Goal: Task Accomplishment & Management: Use online tool/utility

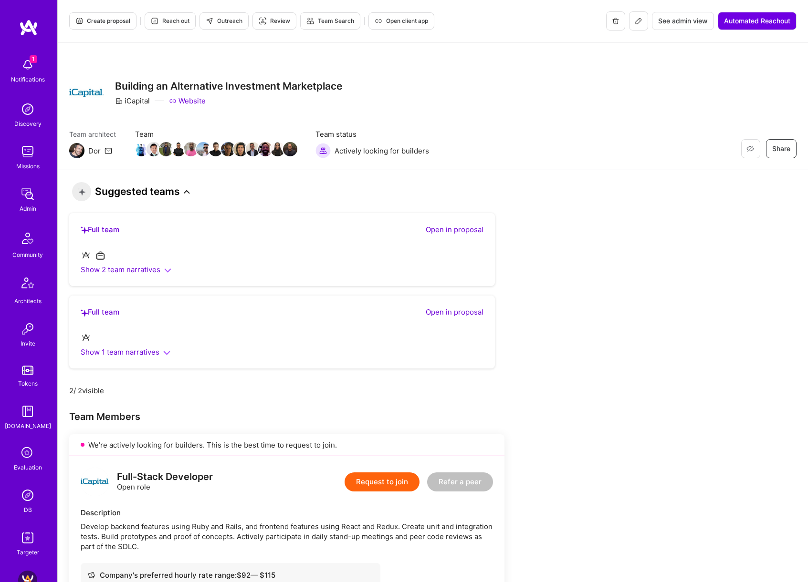
scroll to position [339, 0]
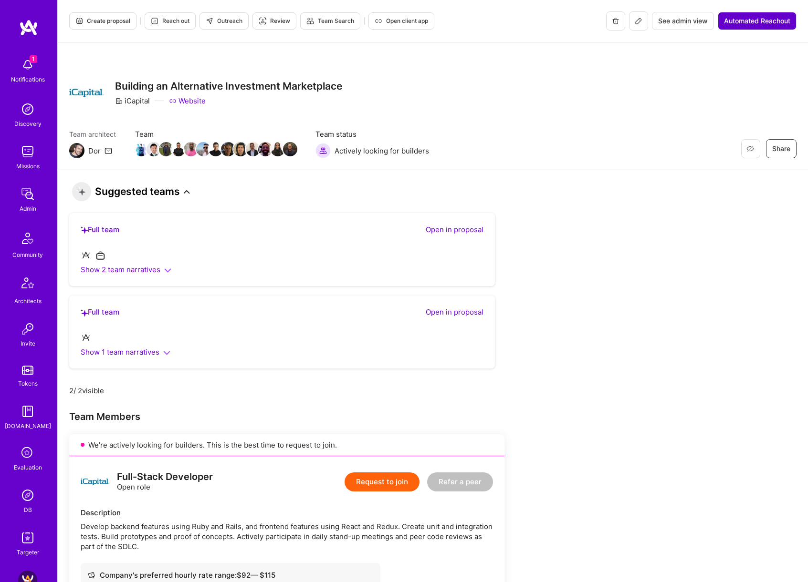
click at [759, 22] on span "Automated Reachout" at bounding box center [757, 21] width 66 height 10
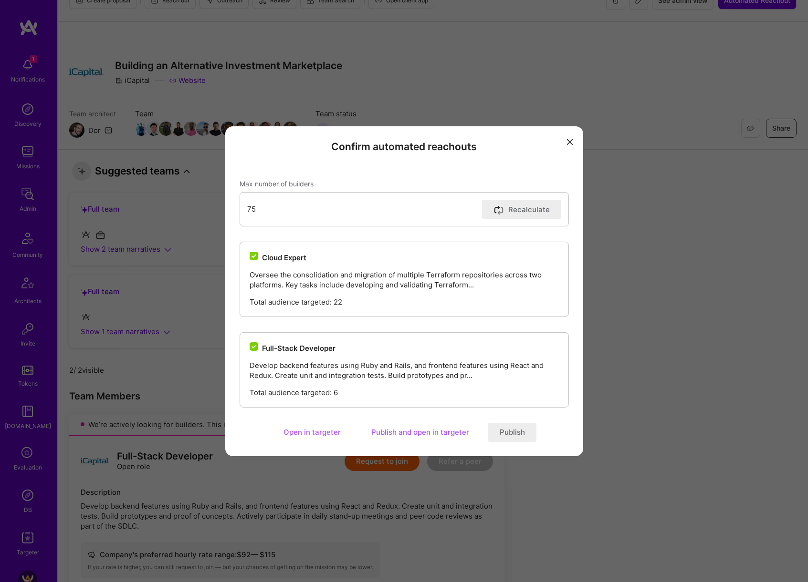
scroll to position [63, 0]
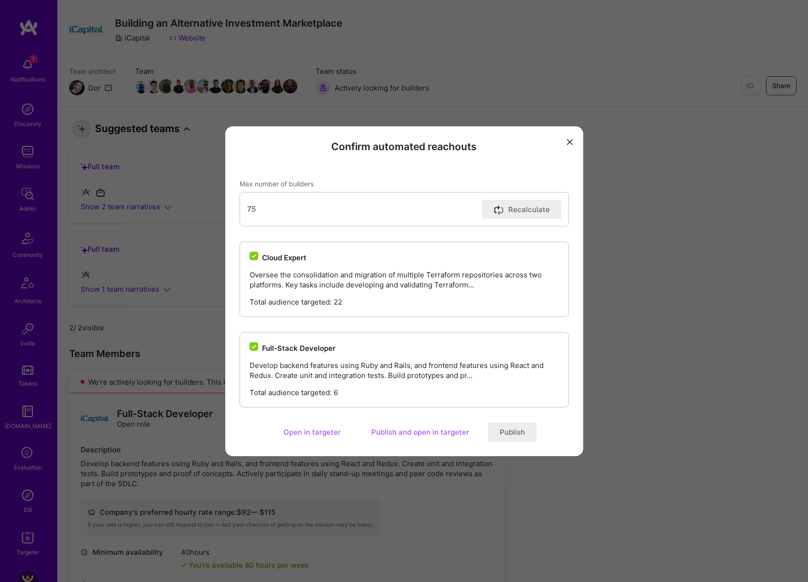
click at [254, 348] on input "Full-Stack Developer" at bounding box center [254, 347] width 9 height 9
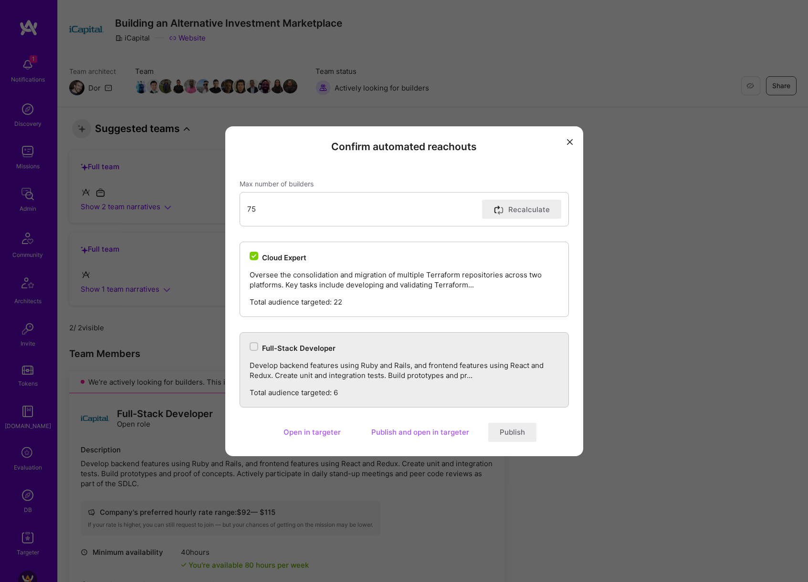
click at [254, 348] on input "Full-Stack Developer" at bounding box center [254, 347] width 7 height 7
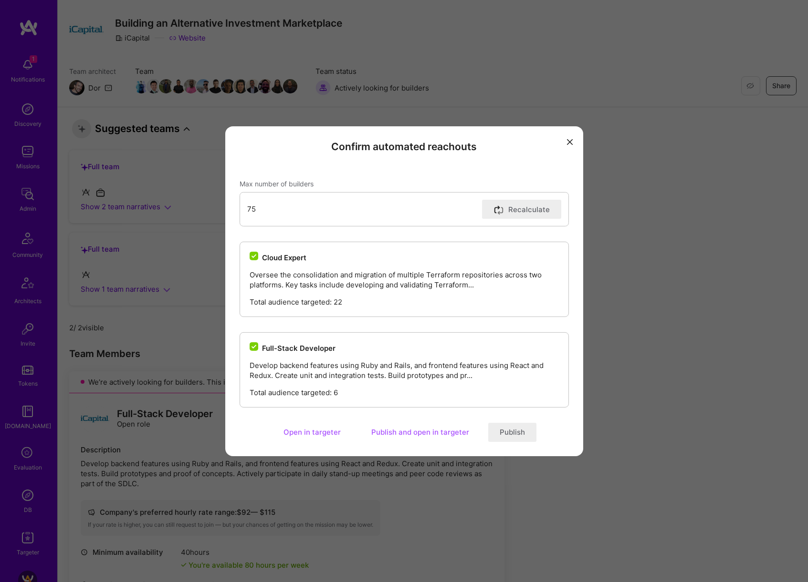
click at [254, 348] on input "Full-Stack Developer" at bounding box center [254, 347] width 9 height 9
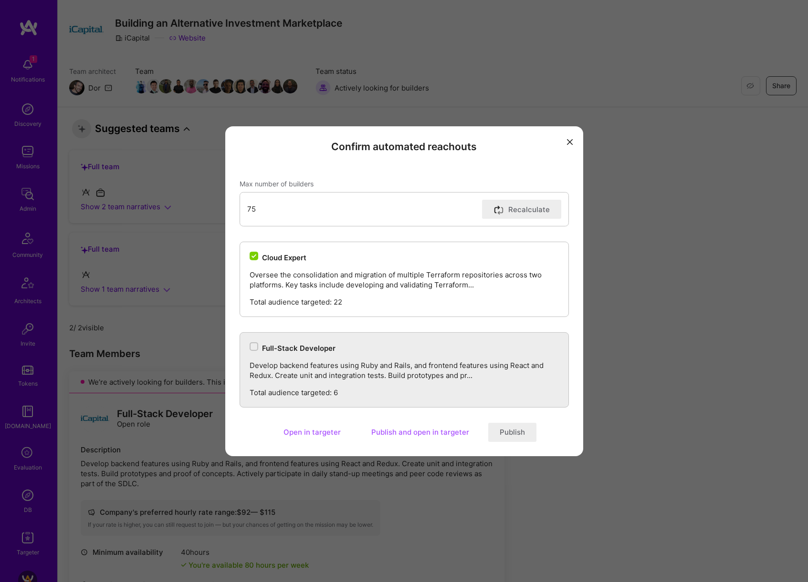
click at [254, 348] on input "Full-Stack Developer" at bounding box center [254, 347] width 7 height 7
checkbox input "true"
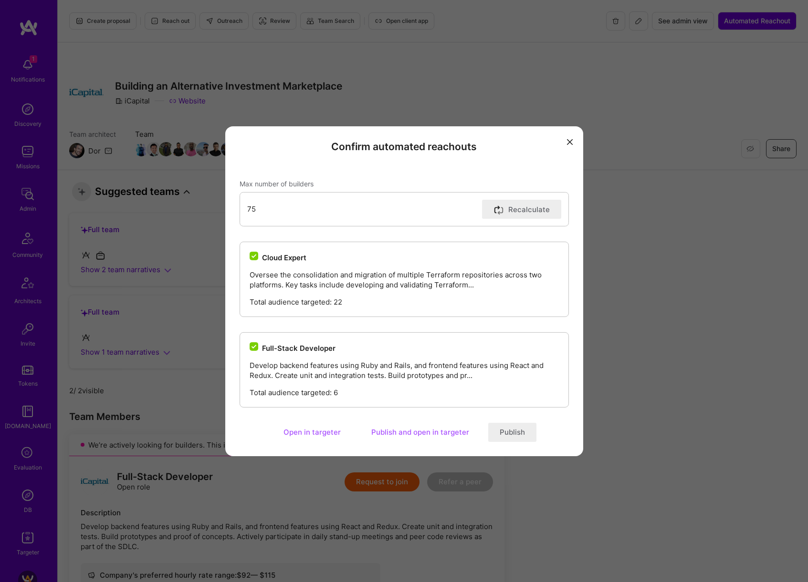
scroll to position [9, 0]
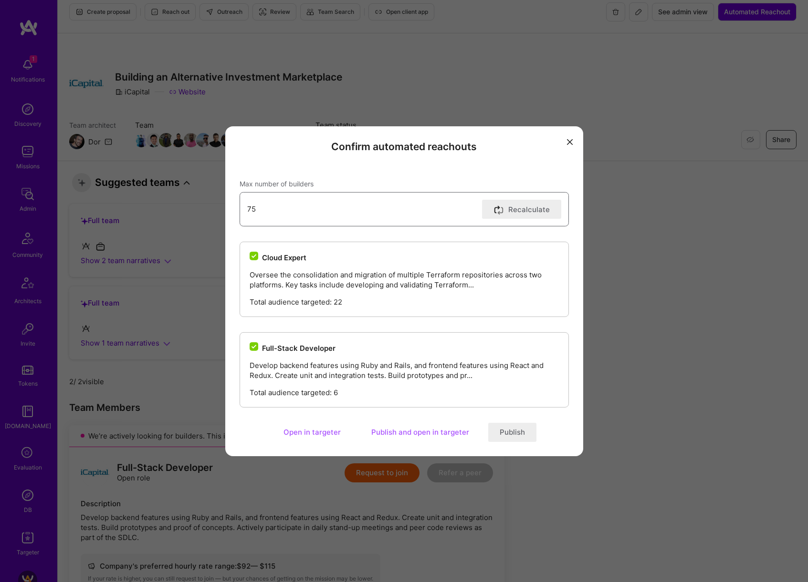
click at [249, 209] on input "75" at bounding box center [362, 209] width 231 height 24
click at [313, 177] on div "Max number of builders 75 Recalculate" at bounding box center [403, 203] width 329 height 70
drag, startPoint x: 238, startPoint y: 211, endPoint x: 180, endPoint y: 216, distance: 58.4
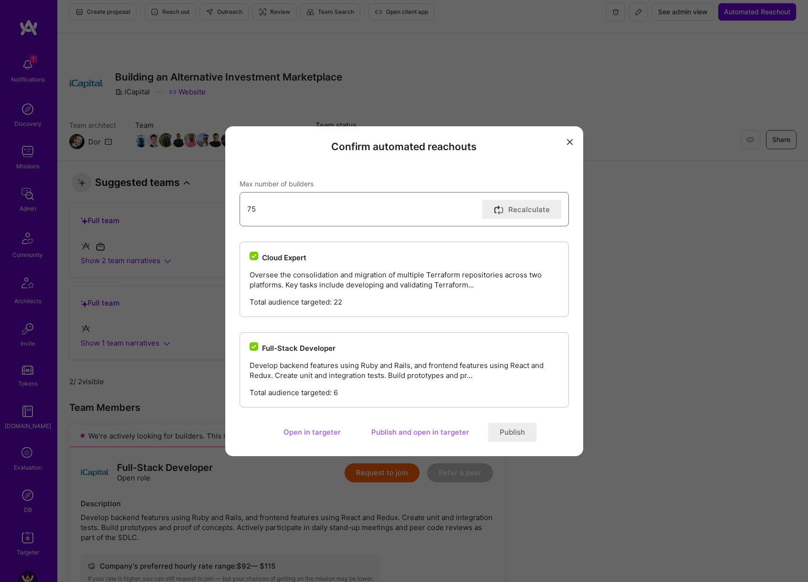
click at [180, 216] on div "Confirm automated reachouts Max number of builders 75 Recalculate Cloud Expert …" at bounding box center [404, 291] width 808 height 582
click at [311, 176] on div "Max number of builders 75 Recalculate" at bounding box center [403, 203] width 329 height 70
click at [301, 434] on button "Open in targeter" at bounding box center [312, 432] width 80 height 19
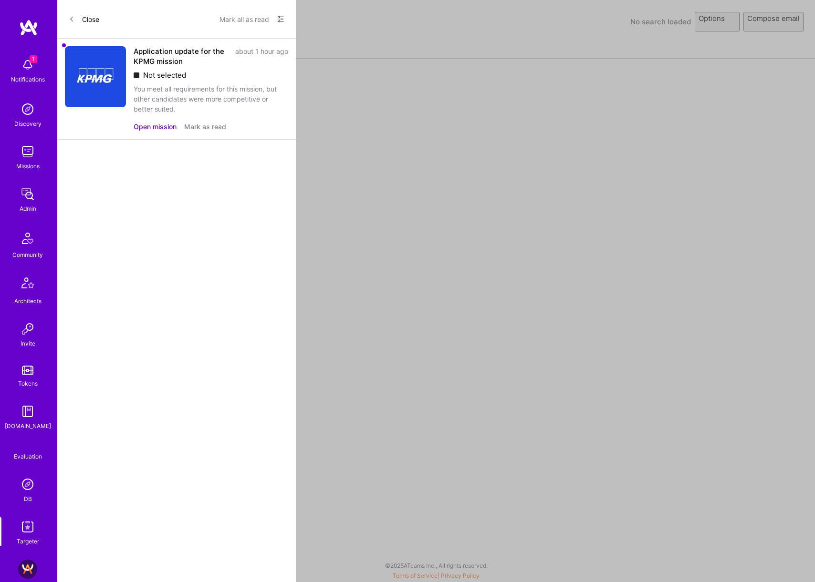
select select "rich-reachout"
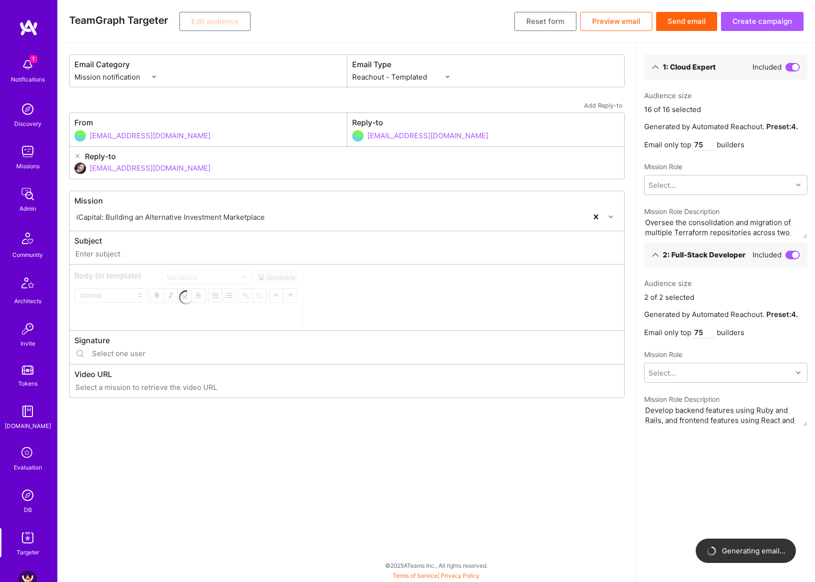
type input "[DOMAIN_NAME] // iCapital: Building an Alternative Investment Marketplace"
type input "[EMAIL_ADDRESS][DOMAIN_NAME]"
type input "[URL][DOMAIN_NAME]"
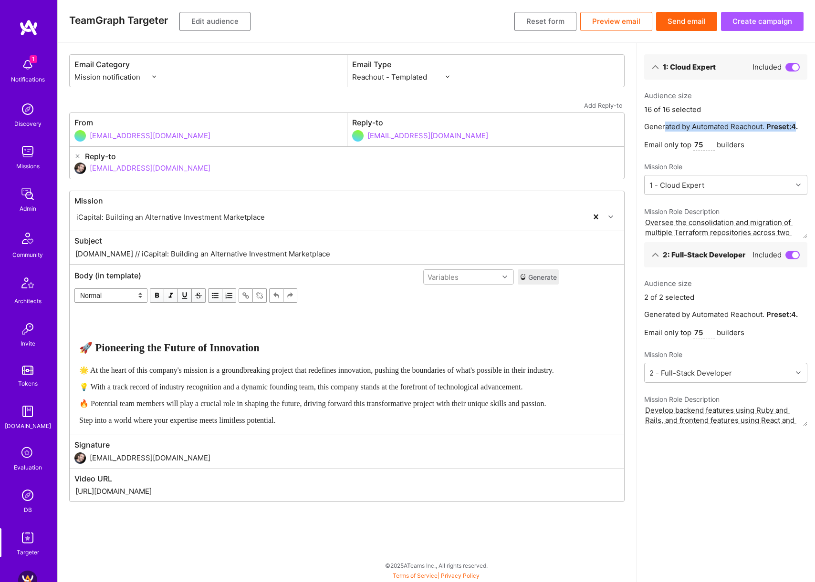
drag, startPoint x: 665, startPoint y: 125, endPoint x: 797, endPoint y: 129, distance: 131.7
click at [797, 129] on p "Generated by Automated Reachout. Preset: 4 ." at bounding box center [725, 127] width 163 height 10
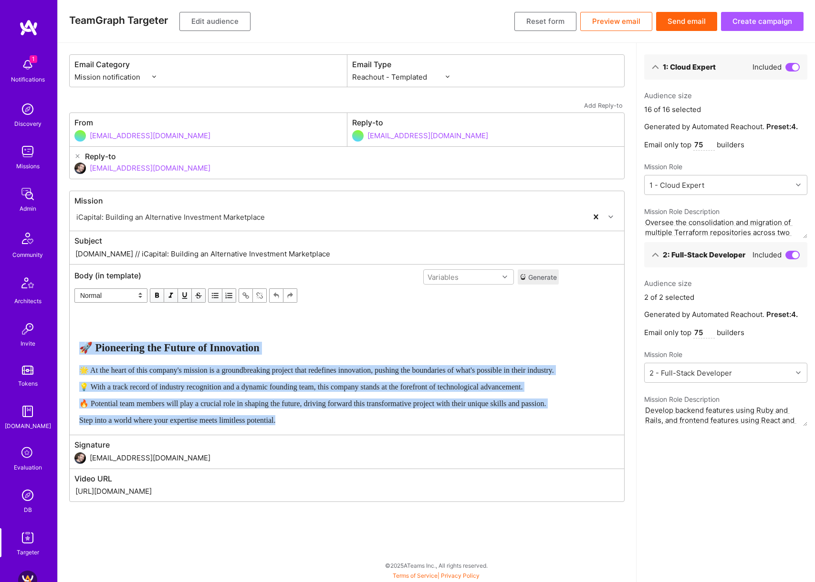
drag, startPoint x: 83, startPoint y: 349, endPoint x: 400, endPoint y: 424, distance: 326.5
click at [400, 424] on div "🚀 Pioneering the Future of Innovation 🌟 At the heart of this company's mission …" at bounding box center [316, 368] width 475 height 114
click at [400, 424] on div "Step into a world where your expertise meets limitless potential." at bounding box center [316, 420] width 475 height 10
select select "unstyled"
